Goal: Information Seeking & Learning: Learn about a topic

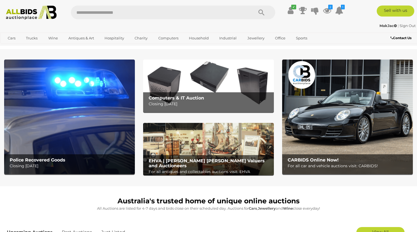
click at [81, 87] on img at bounding box center [69, 117] width 131 height 114
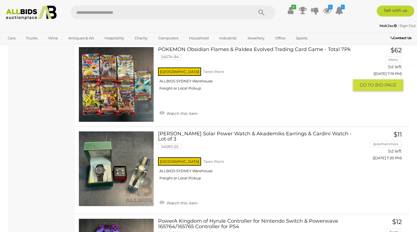
scroll to position [1731, 0]
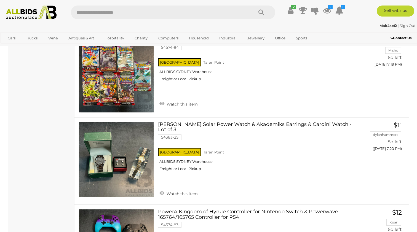
click at [34, 14] on img at bounding box center [31, 13] width 56 height 14
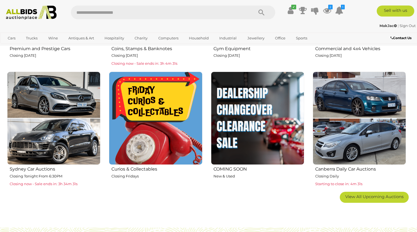
scroll to position [301, 0]
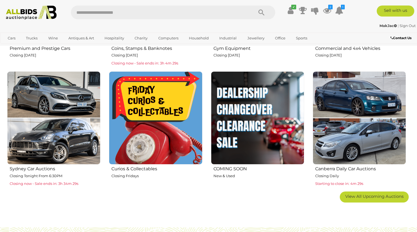
click at [149, 142] on img at bounding box center [155, 117] width 93 height 93
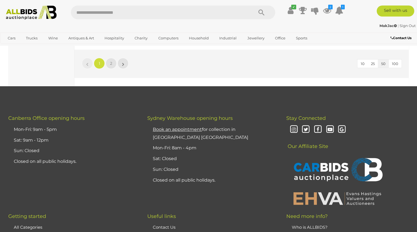
scroll to position [4253, 0]
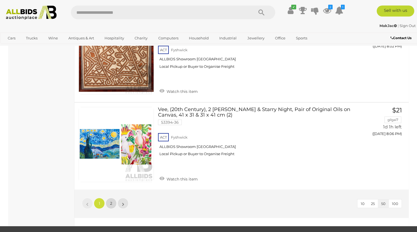
click at [111, 201] on span "2" at bounding box center [111, 203] width 2 height 5
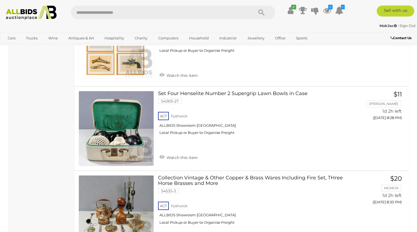
scroll to position [777, 0]
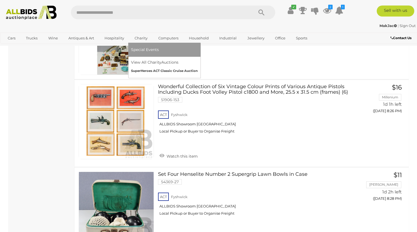
click at [147, 71] on link "SuperHeroes ACT Classic Cruise Auction" at bounding box center [164, 71] width 67 height 9
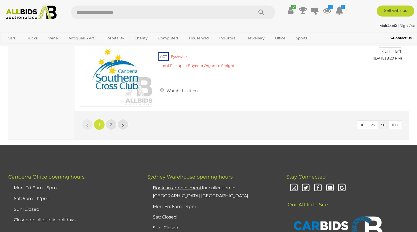
scroll to position [4187, 0]
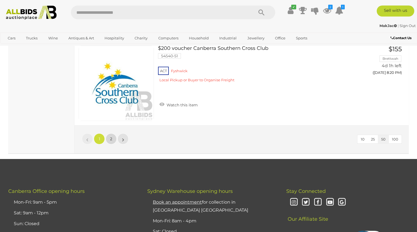
click at [108, 139] on link "2" at bounding box center [111, 139] width 11 height 11
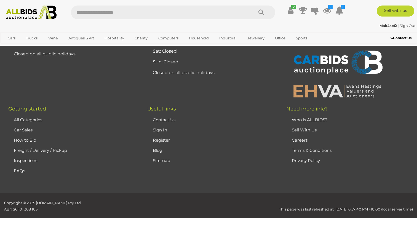
scroll to position [36, 0]
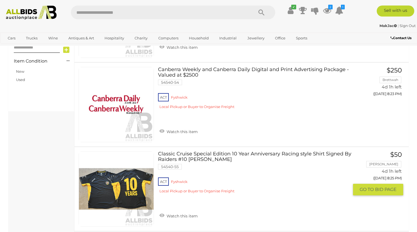
scroll to position [198, 0]
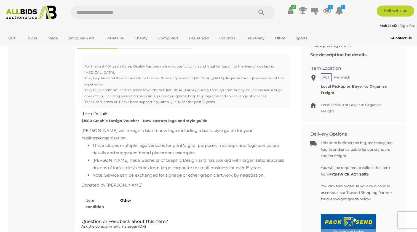
scroll to position [231, 0]
drag, startPoint x: 122, startPoint y: 64, endPoint x: 145, endPoint y: 65, distance: 22.7
click at [145, 65] on div "For the past 40+ years Camp Quality has been bringing positivity, fun and laugh…" at bounding box center [185, 81] width 208 height 54
copy div "Camp Quality"
drag, startPoint x: 136, startPoint y: 169, endPoint x: 108, endPoint y: 168, distance: 28.2
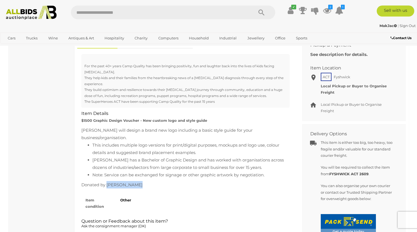
click at [108, 181] on div "Donated by Daniel Norton" at bounding box center [185, 184] width 208 height 7
copy div "Daniel Norton"
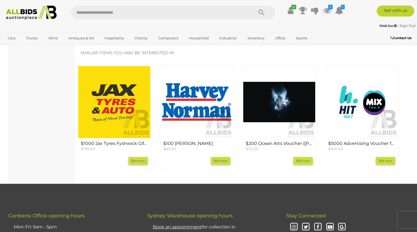
scroll to position [432, 0]
